Goal: Task Accomplishment & Management: Manage account settings

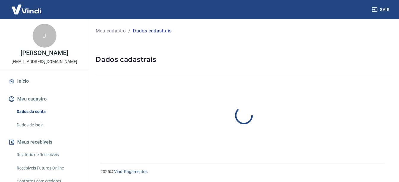
select select "SP"
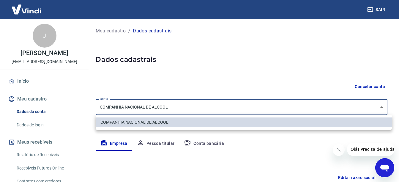
click at [170, 103] on body "Sair J [PERSON_NAME] [EMAIL_ADDRESS][DOMAIN_NAME] Início Meu cadastro Dados da …" at bounding box center [199, 91] width 399 height 182
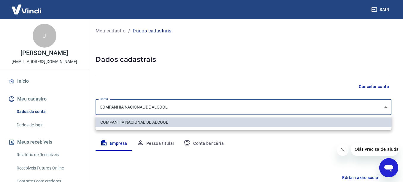
click at [170, 103] on div at bounding box center [201, 91] width 403 height 182
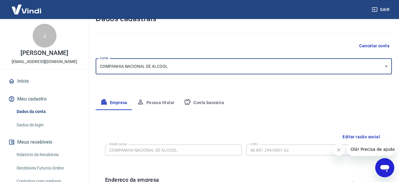
scroll to position [119, 0]
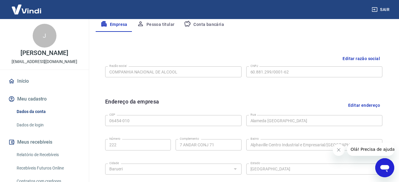
click at [205, 22] on button "Conta bancária" at bounding box center [204, 25] width 50 height 14
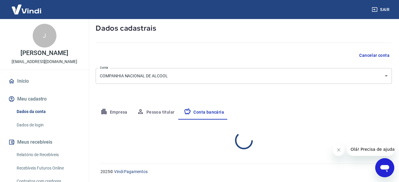
scroll to position [89, 0]
select select "1"
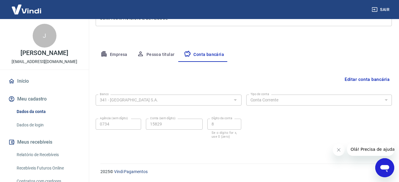
click at [153, 54] on button "Pessoa titular" at bounding box center [155, 55] width 47 height 14
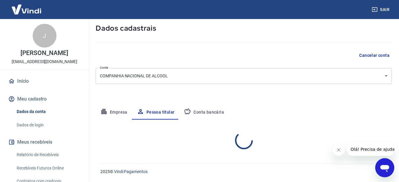
scroll to position [56, 0]
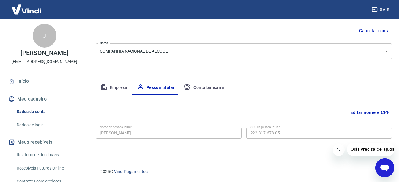
click at [118, 87] on button "Empresa" at bounding box center [114, 87] width 37 height 14
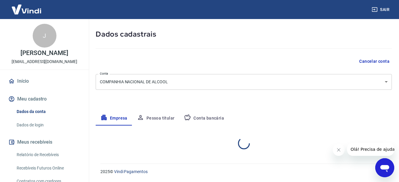
select select "SP"
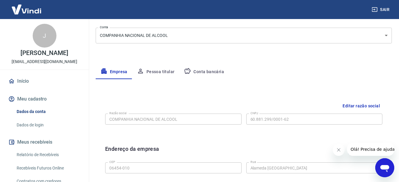
scroll to position [68, 0]
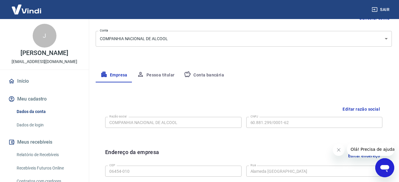
click at [358, 108] on button "Editar razão social" at bounding box center [361, 109] width 42 height 11
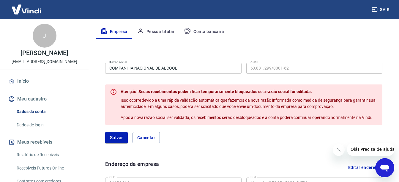
scroll to position [98, 0]
